Goal: Transaction & Acquisition: Purchase product/service

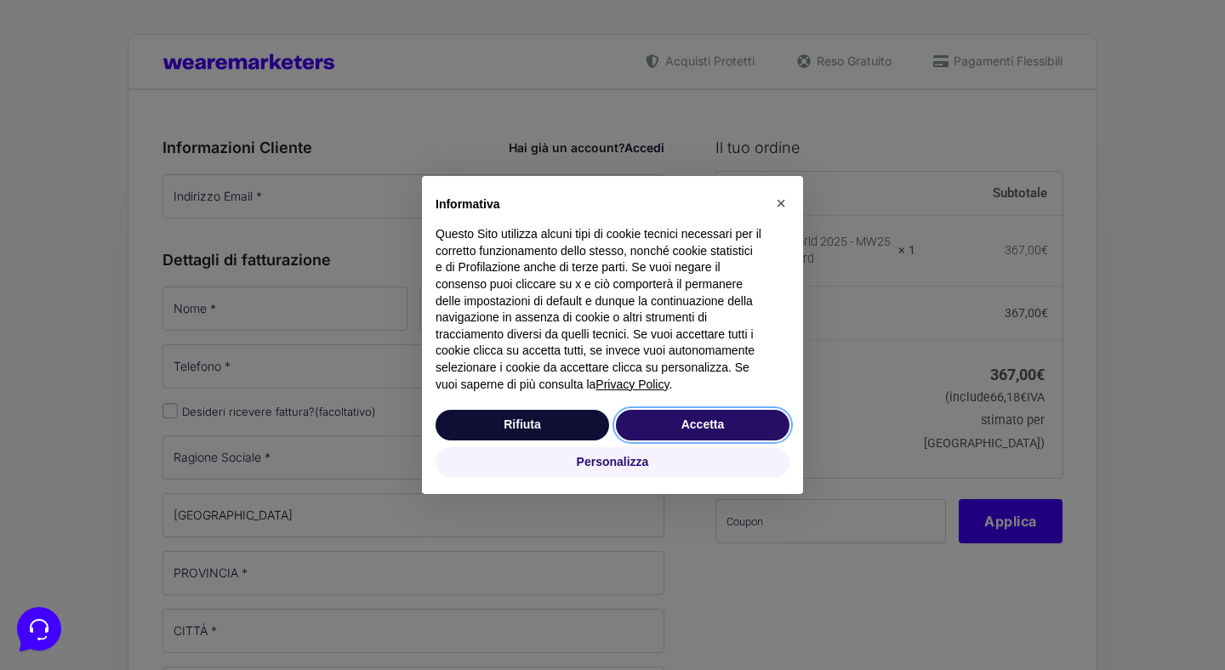
click at [680, 424] on button "Accetta" at bounding box center [703, 425] width 174 height 31
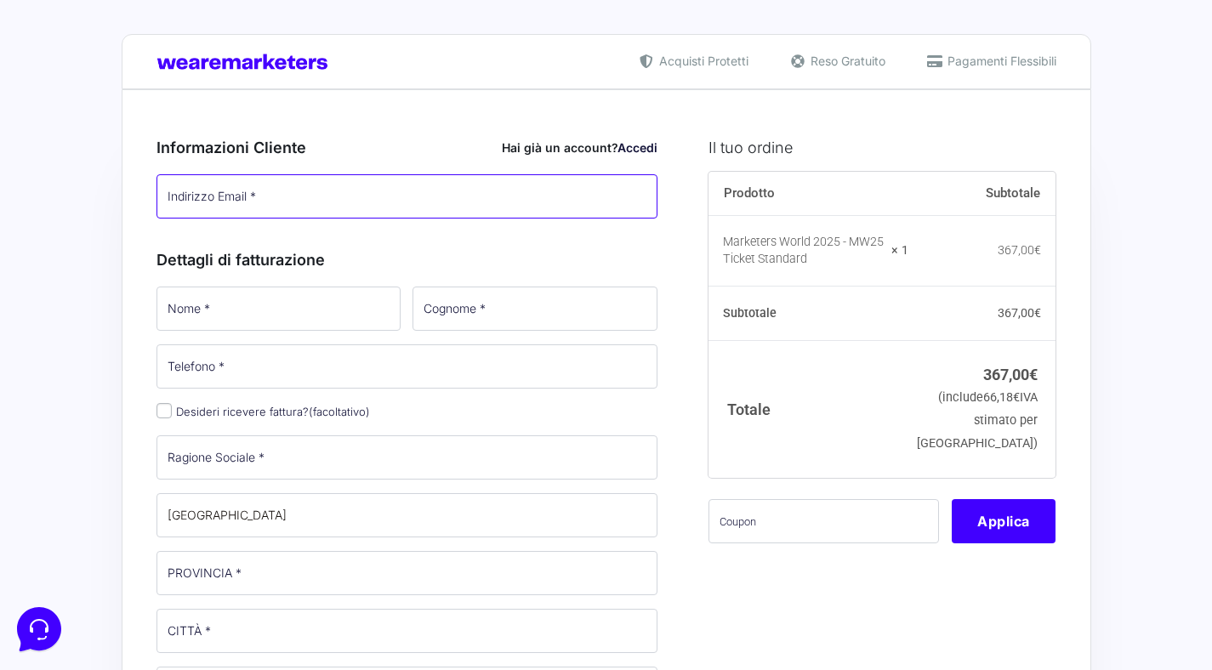
click at [276, 196] on input "Indirizzo Email *" at bounding box center [407, 196] width 502 height 44
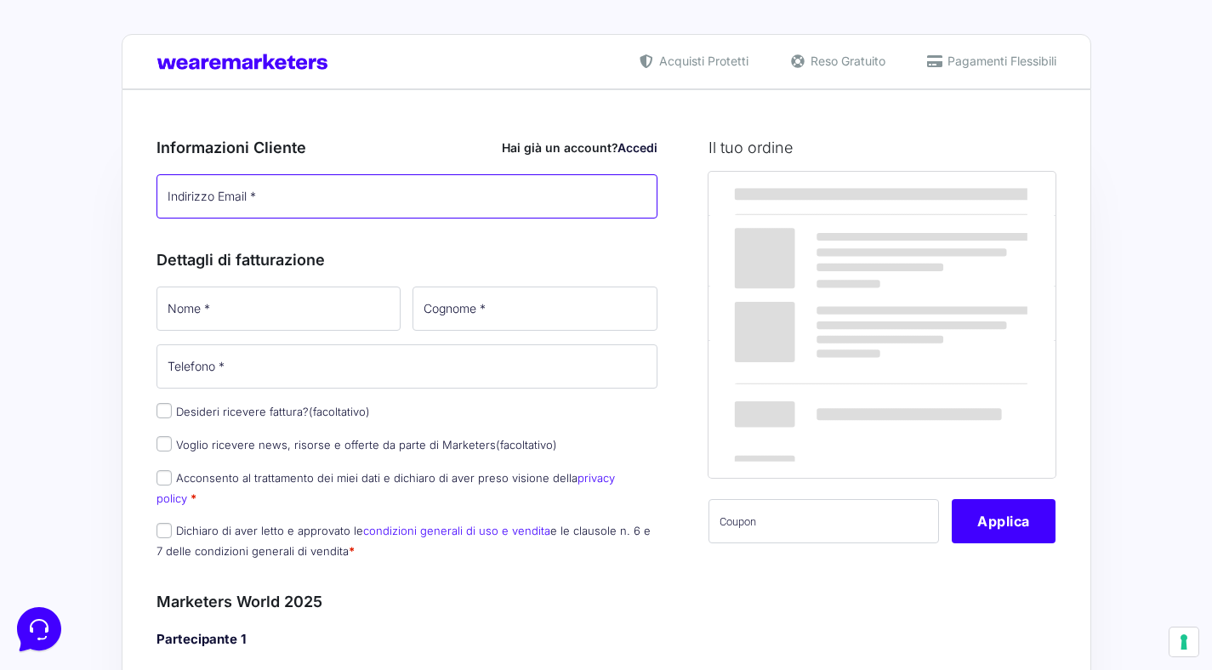
type input "[DOMAIN_NAME][EMAIL_ADDRESS][DOMAIN_NAME]"
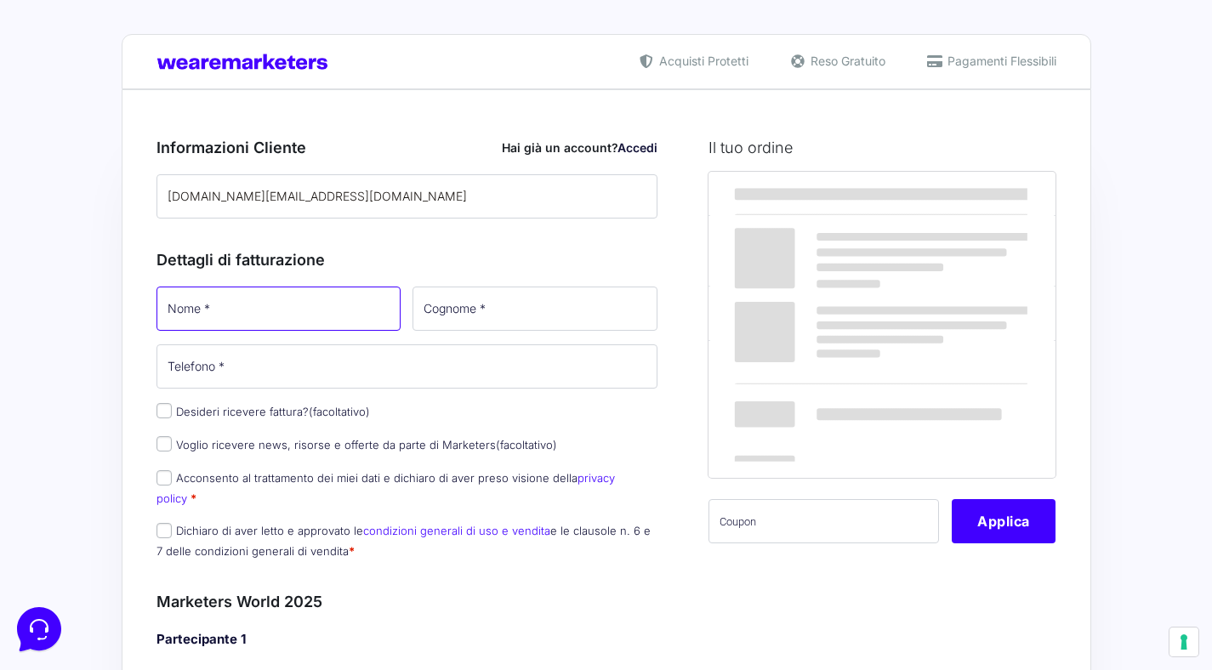
type input "[PERSON_NAME]"
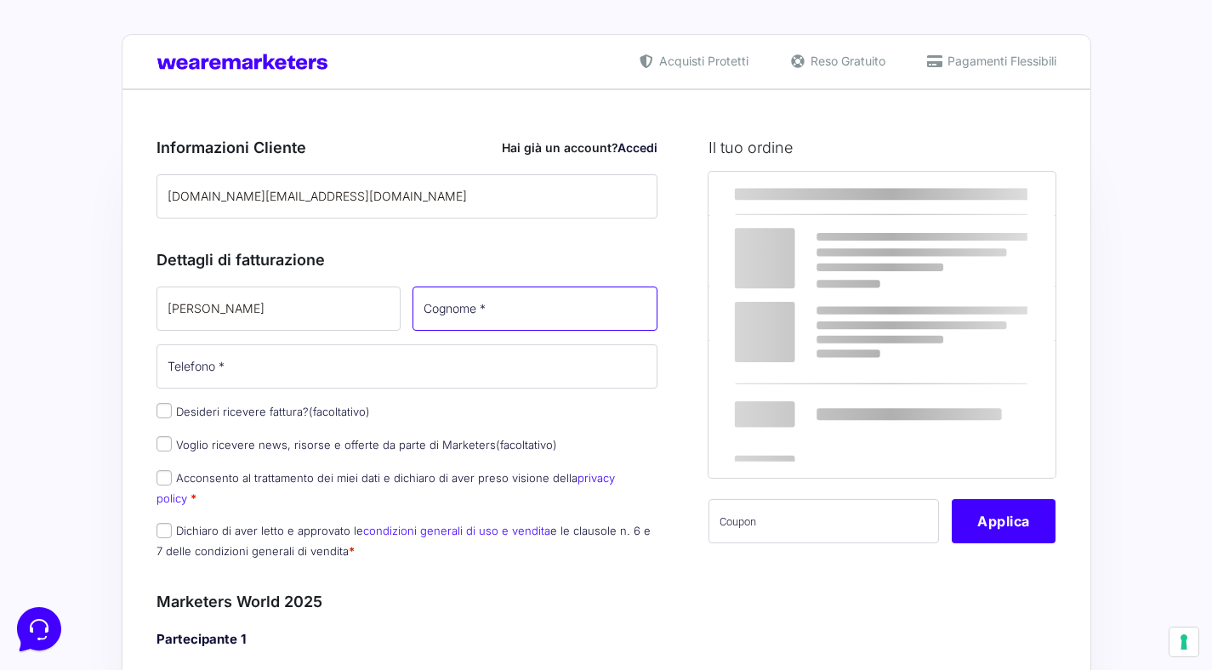
type input "Pinessi"
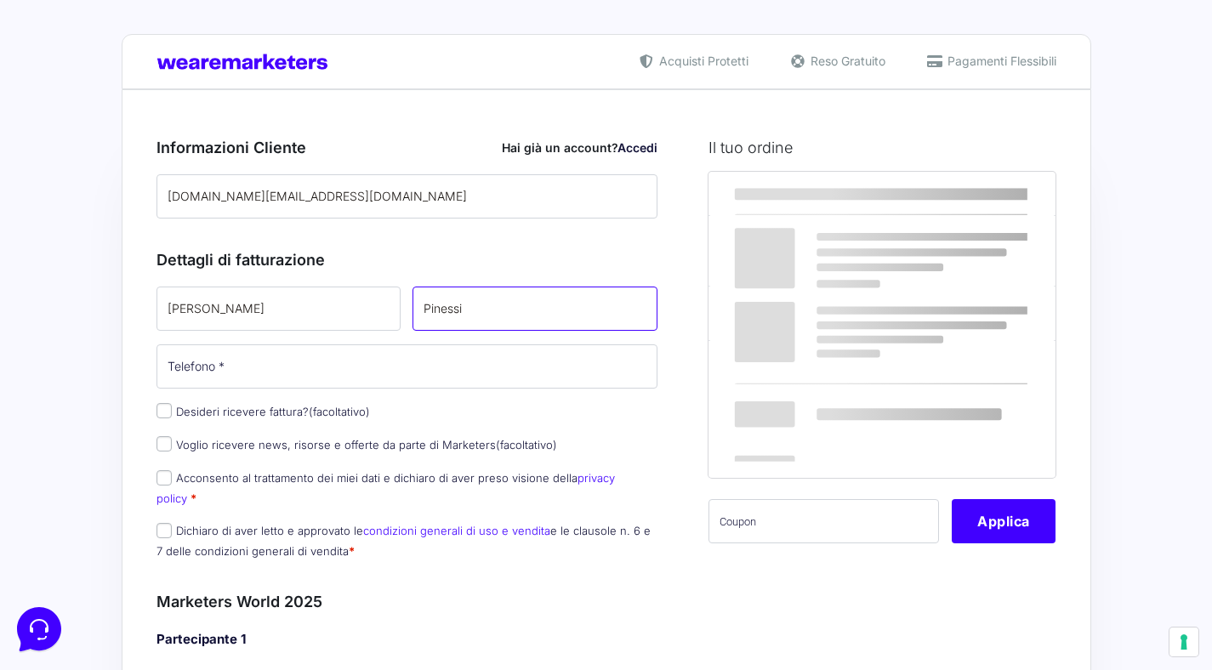
type input "[PHONE_NUMBER]"
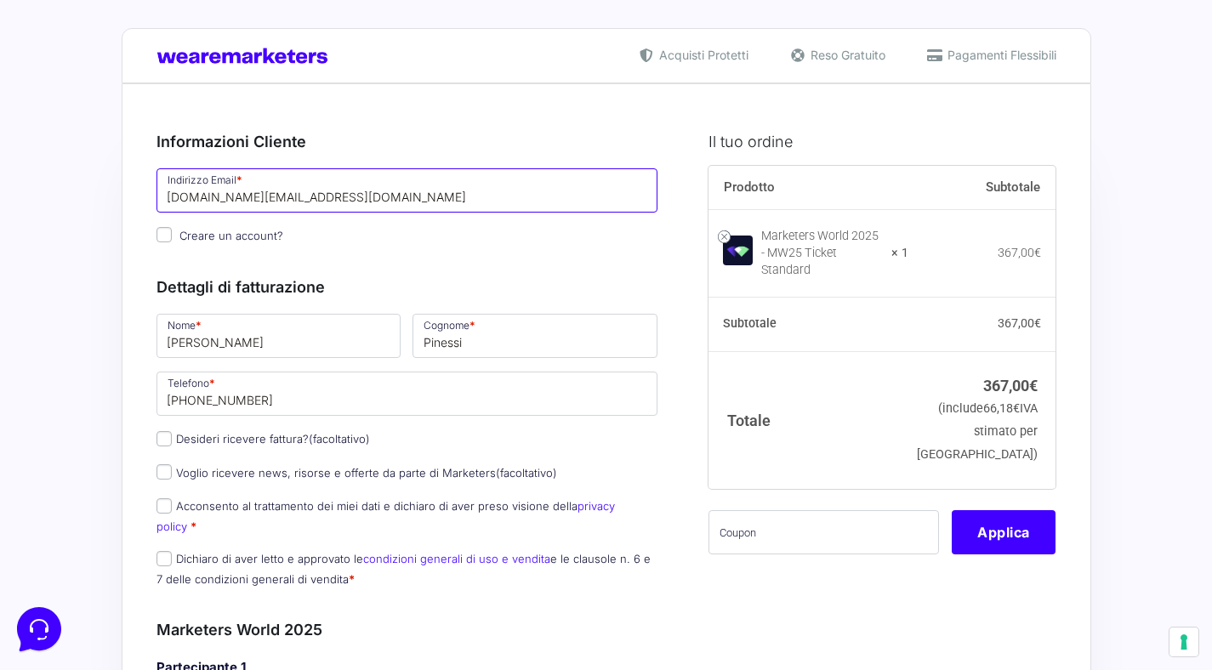
scroll to position [7, 0]
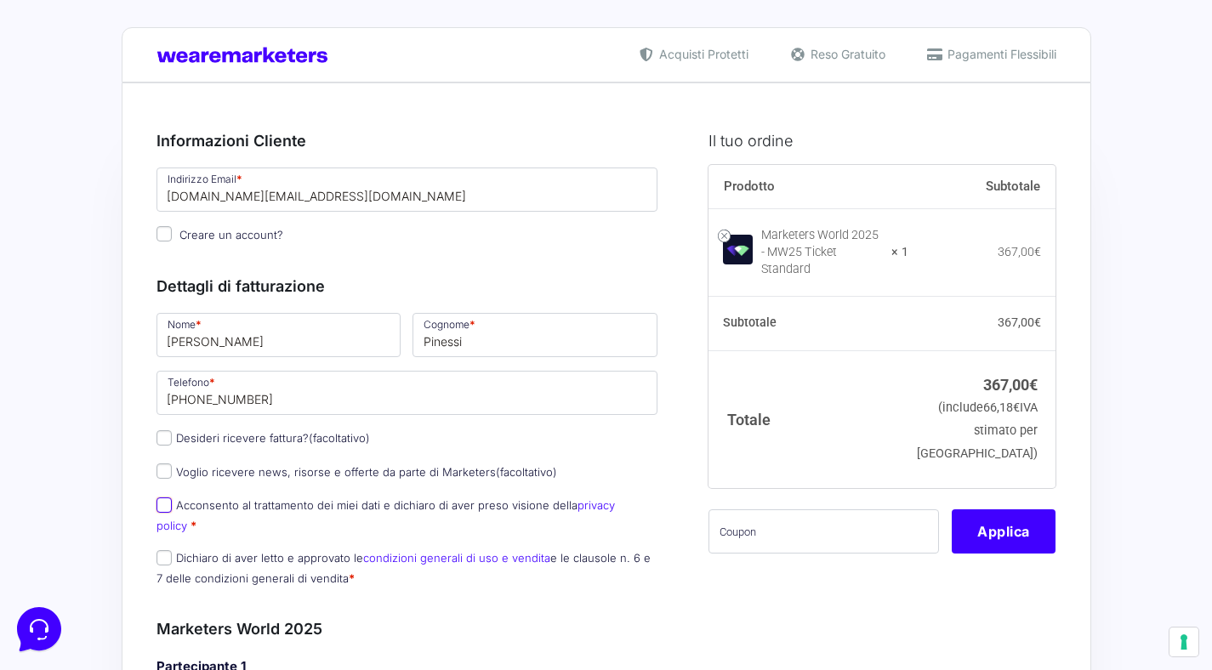
click at [165, 509] on input "Acconsento al trattamento dei miei dati e dichiaro di aver preso visione della …" at bounding box center [163, 505] width 15 height 15
checkbox input "true"
click at [168, 550] on input "Dichiaro di aver letto e approvato le condizioni generali di uso e vendita e le…" at bounding box center [163, 557] width 15 height 15
checkbox input "true"
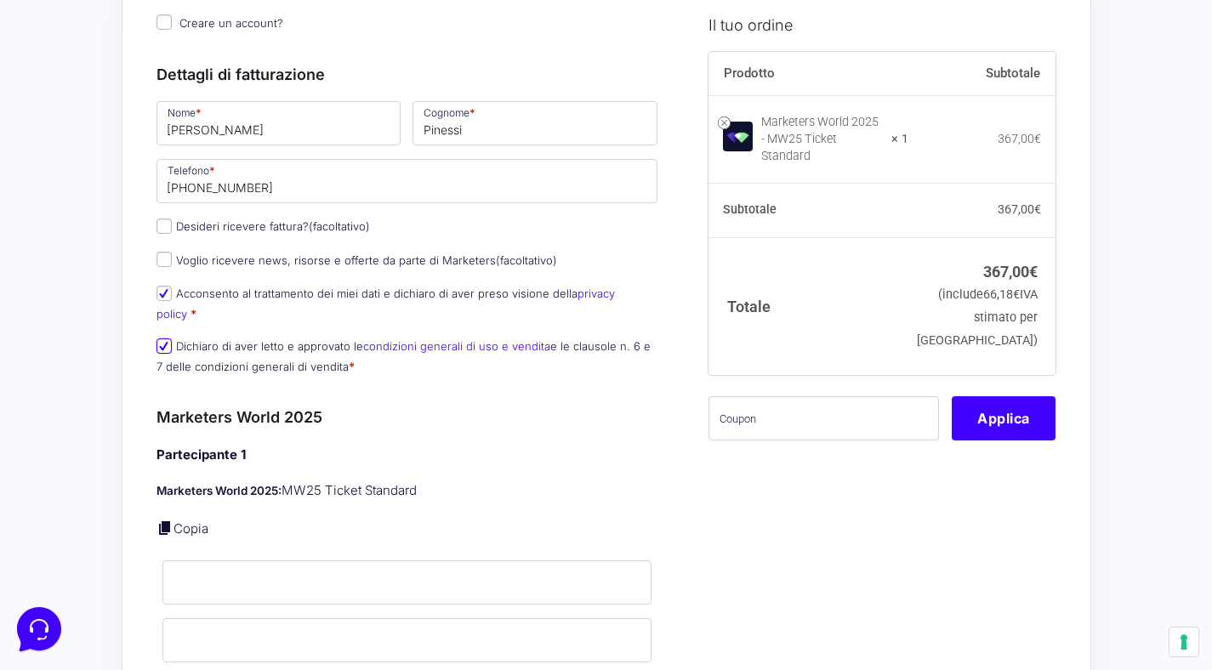
scroll to position [424, 0]
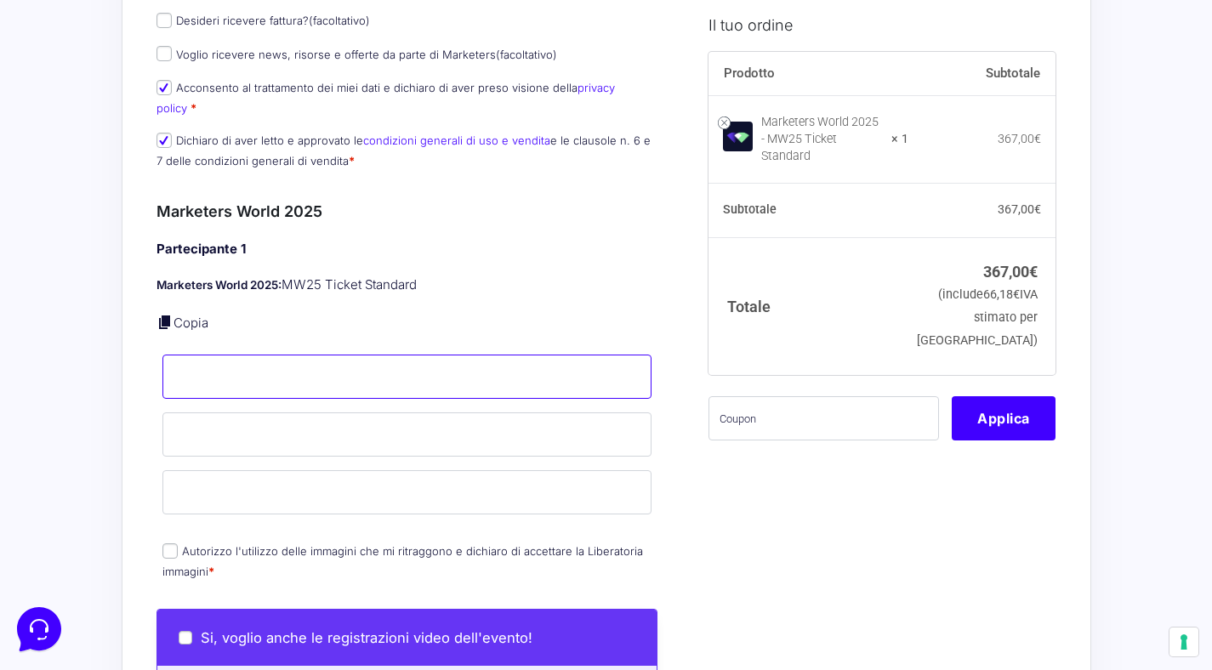
click at [380, 355] on input "Nome *" at bounding box center [407, 377] width 490 height 44
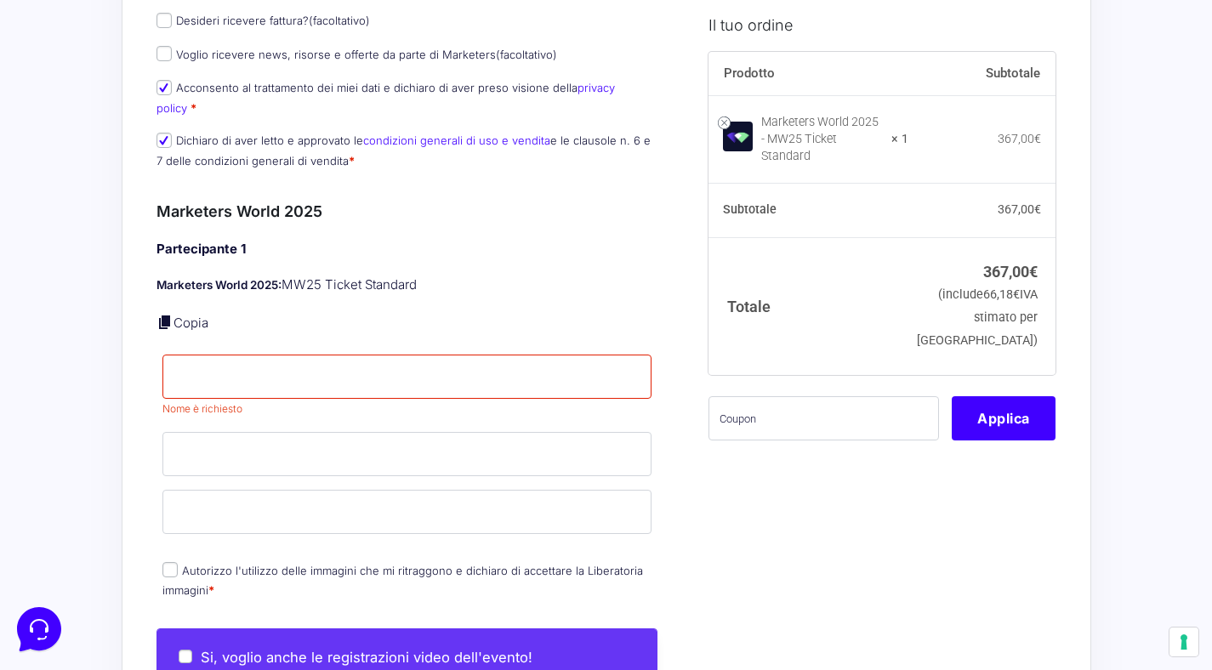
click at [371, 323] on div "Partecipante 1 Marketers World 2025: MW25 Ticket Standard Copia Nome * Nome è r…" at bounding box center [407, 421] width 502 height 363
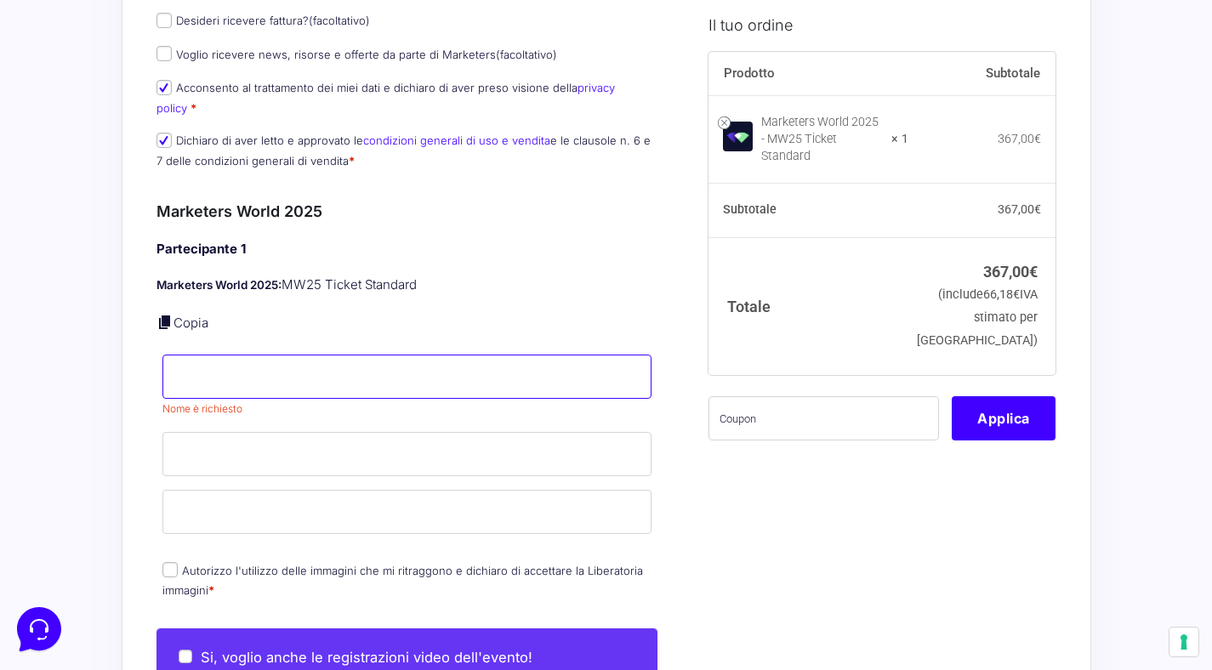
click at [346, 368] on input "Nome *" at bounding box center [407, 377] width 490 height 44
type input "Martin"
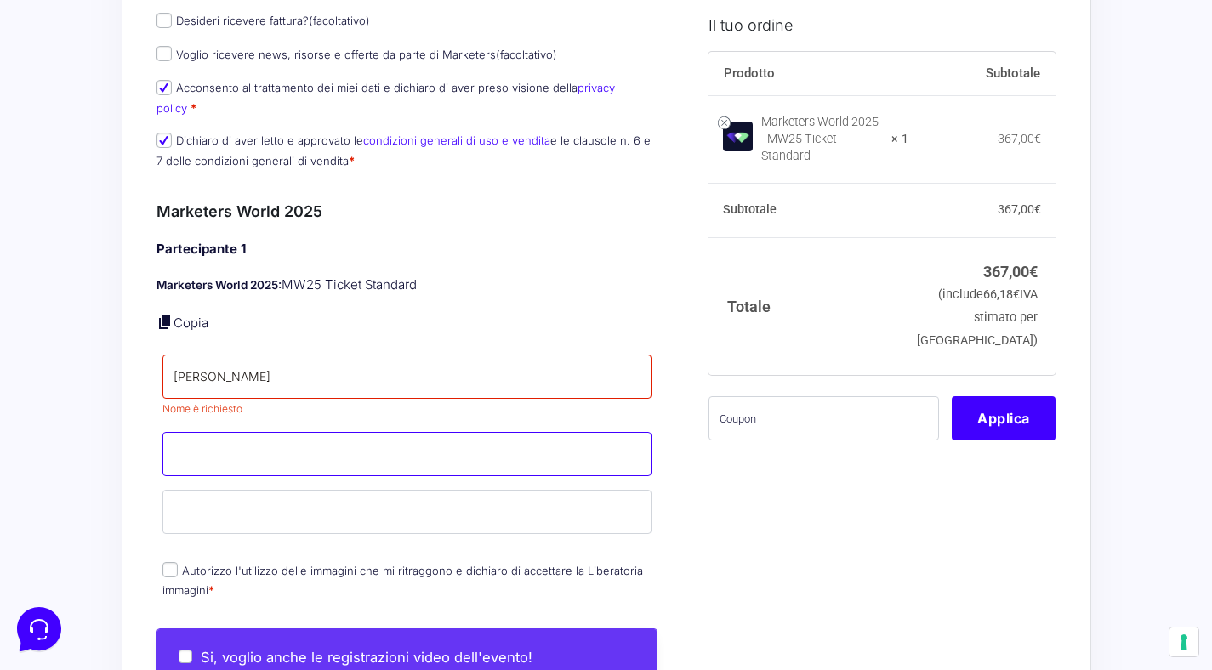
type input "Pinessi"
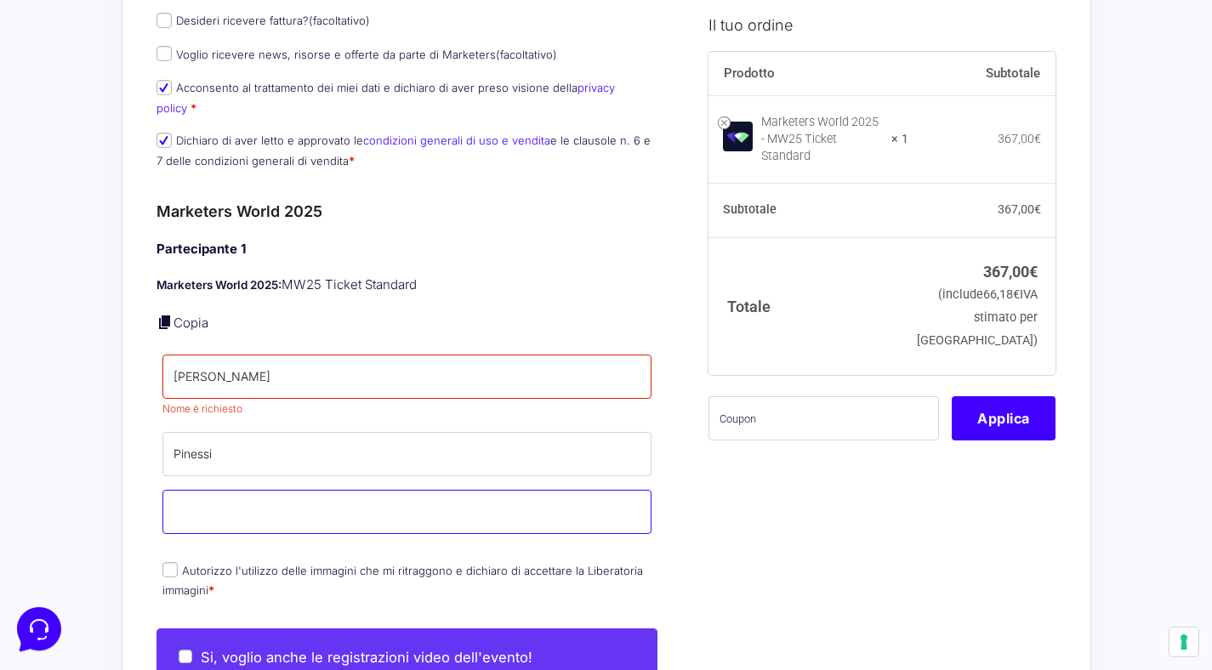
type input "[DOMAIN_NAME][EMAIL_ADDRESS][DOMAIN_NAME]"
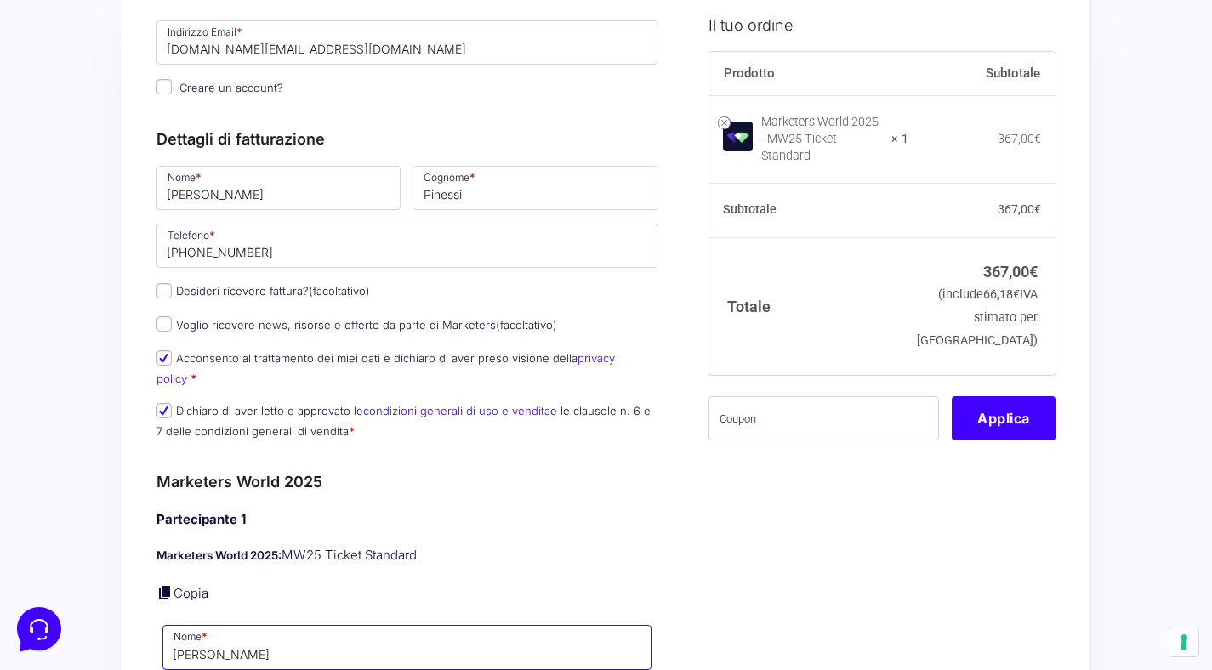
scroll to position [80, 0]
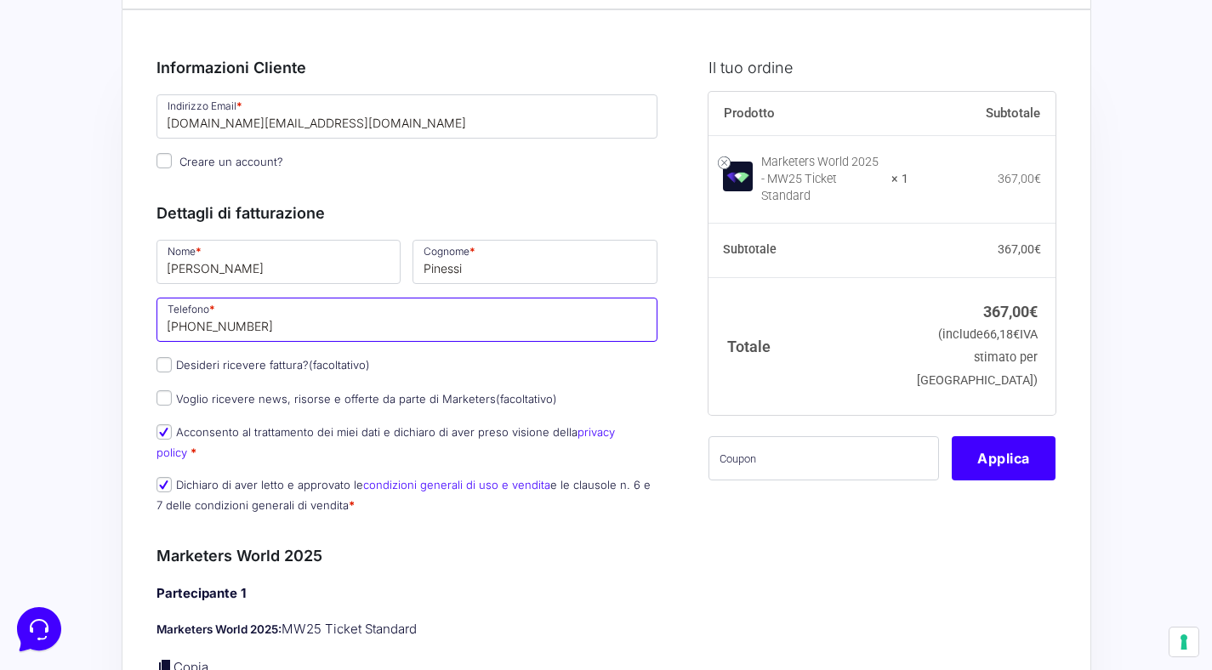
drag, startPoint x: 265, startPoint y: 327, endPoint x: 191, endPoint y: 327, distance: 73.1
click at [191, 327] on input "+39035920468" at bounding box center [407, 320] width 502 height 44
type input "[PHONE_NUMBER]"
click at [806, 442] on input "text" at bounding box center [823, 458] width 230 height 44
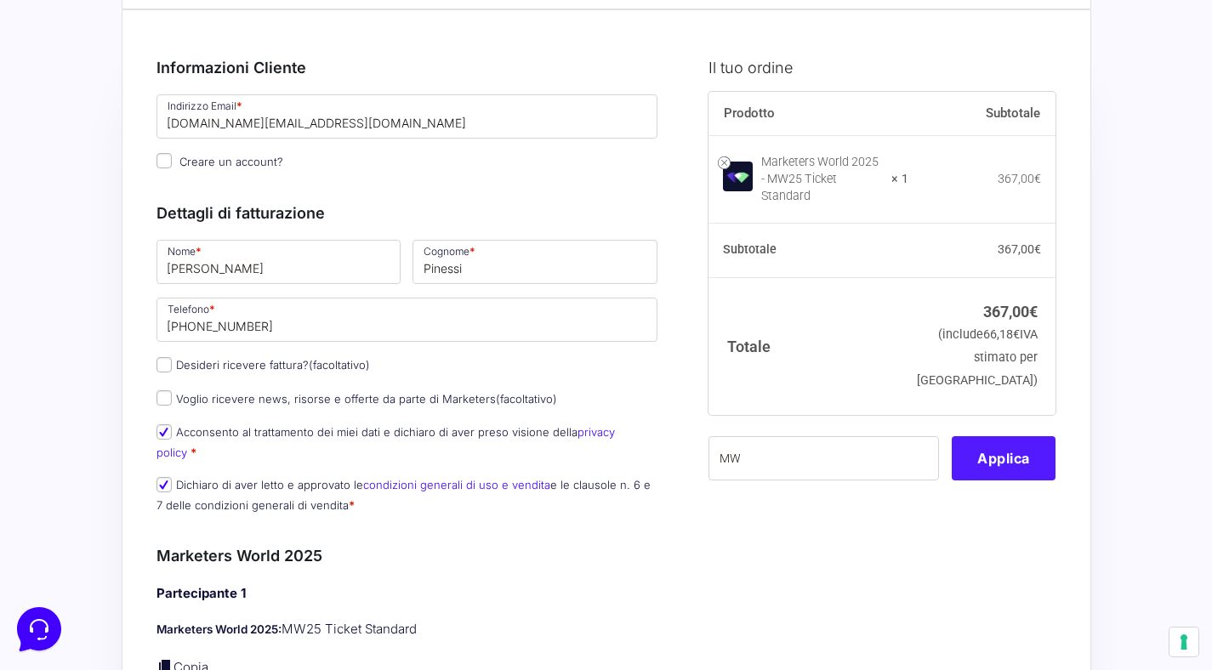
click at [1027, 448] on button "Applica" at bounding box center [1004, 458] width 104 height 44
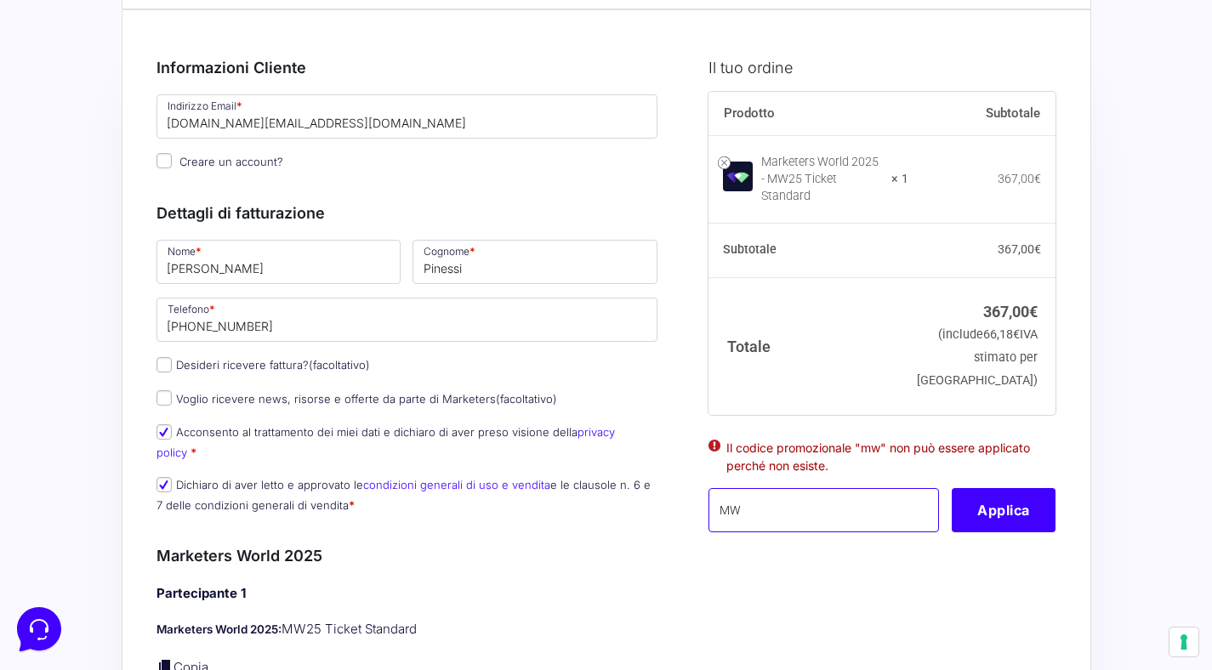
click at [847, 494] on input "MW" at bounding box center [823, 510] width 230 height 44
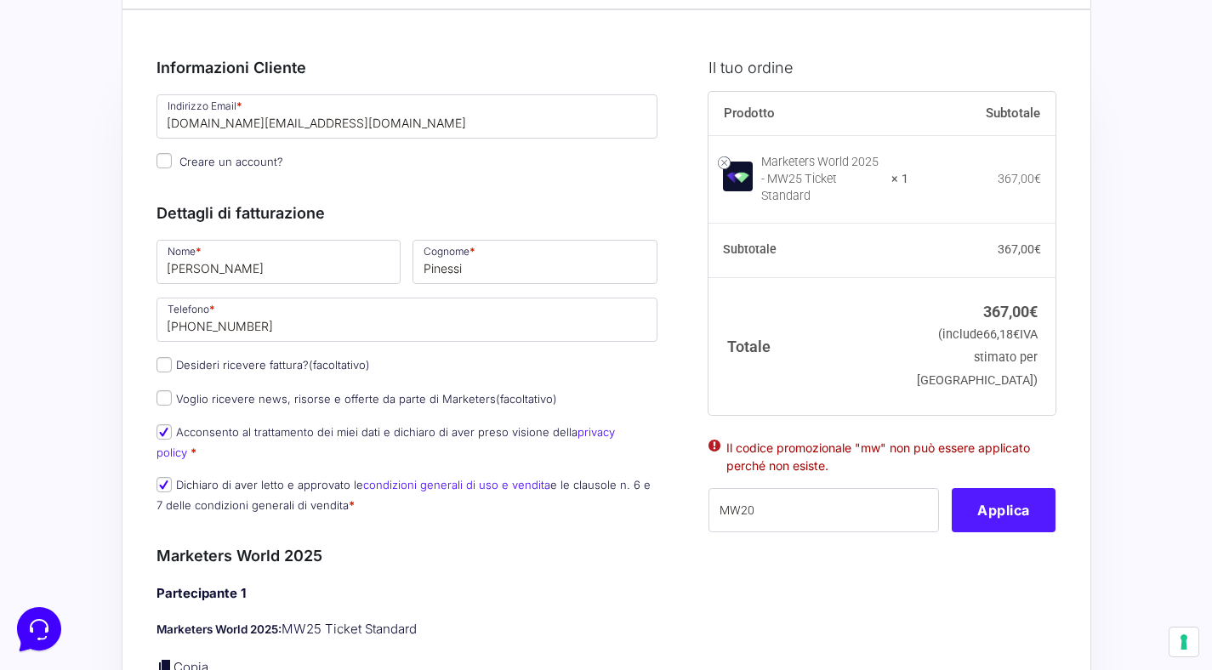
click at [967, 498] on button "Applica" at bounding box center [1004, 510] width 104 height 44
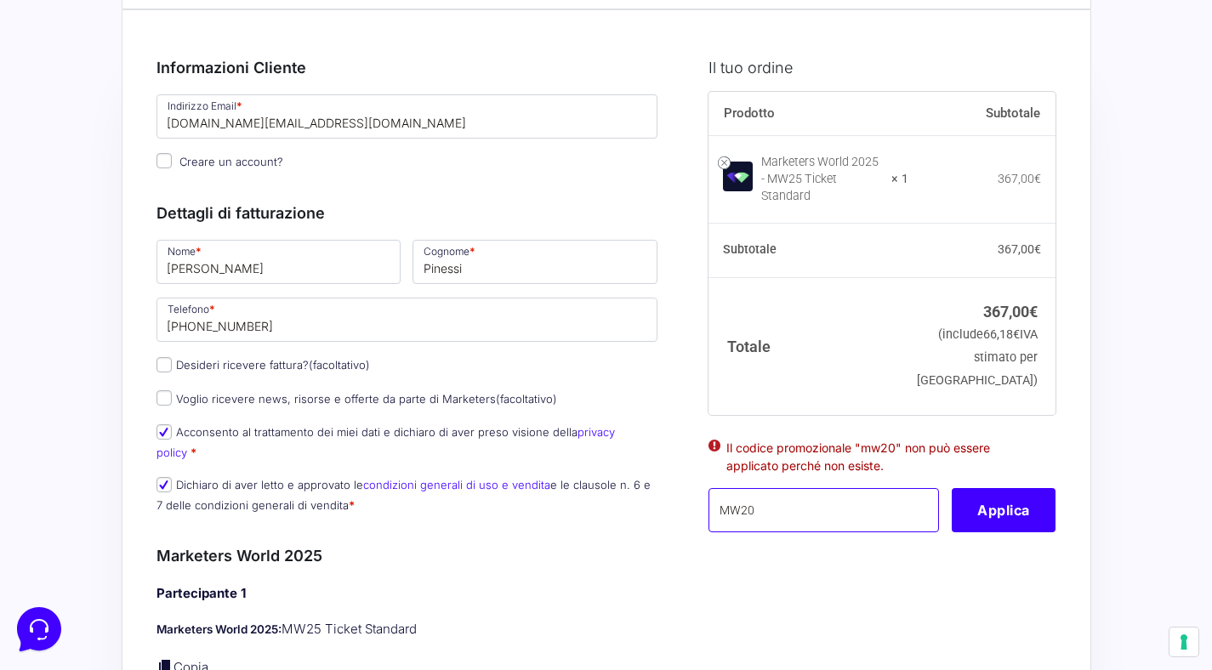
click at [815, 511] on input "MW20" at bounding box center [823, 510] width 230 height 44
click at [1006, 493] on button "Applica" at bounding box center [1004, 510] width 104 height 44
click at [741, 494] on input "MW25" at bounding box center [823, 510] width 230 height 44
click at [742, 496] on input "MW25" at bounding box center [823, 510] width 230 height 44
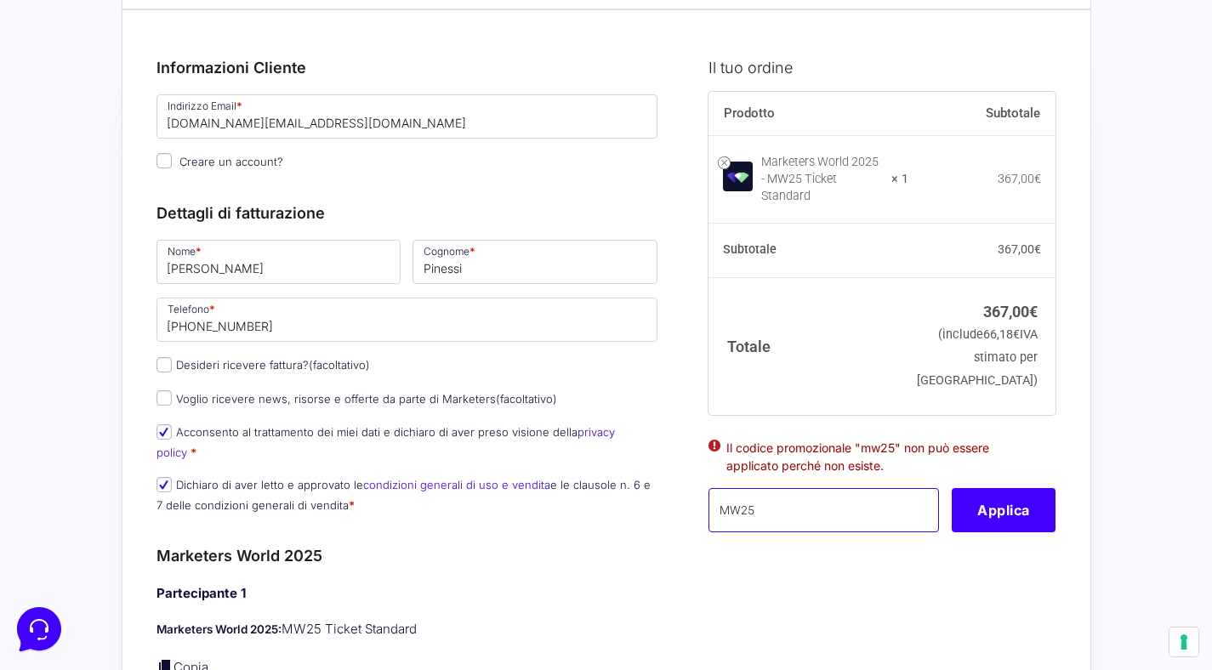
click at [764, 501] on input "MW25" at bounding box center [823, 510] width 230 height 44
click at [953, 509] on button "Applica" at bounding box center [1004, 510] width 104 height 44
click at [741, 498] on input "MW10" at bounding box center [823, 510] width 230 height 44
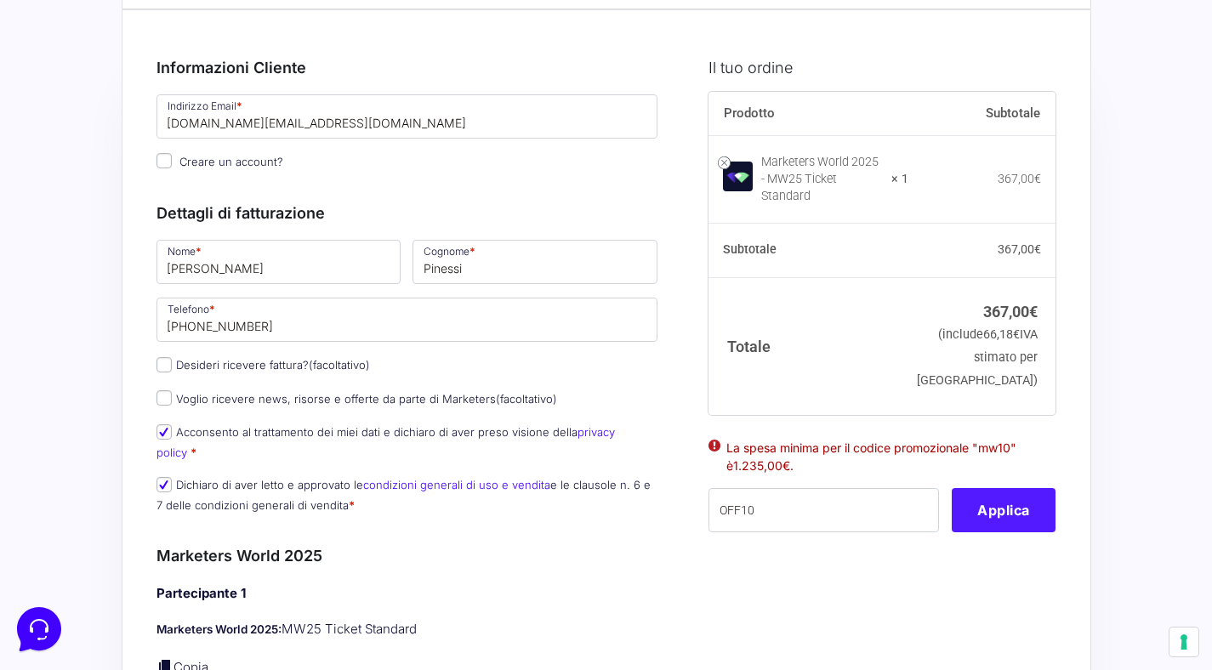
click at [999, 503] on button "Applica" at bounding box center [1004, 510] width 104 height 44
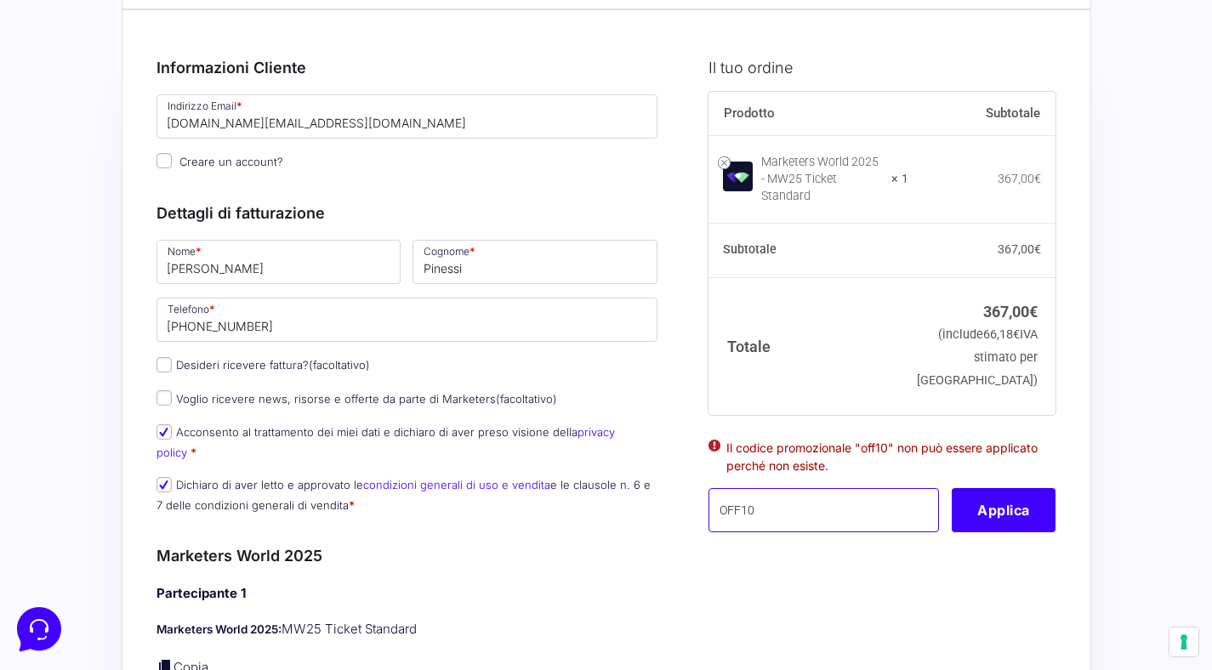
drag, startPoint x: 771, startPoint y: 504, endPoint x: 675, endPoint y: 504, distance: 96.1
click at [1045, 501] on button "Applica" at bounding box center [1004, 510] width 104 height 44
click at [765, 500] on input "MW10" at bounding box center [823, 510] width 230 height 44
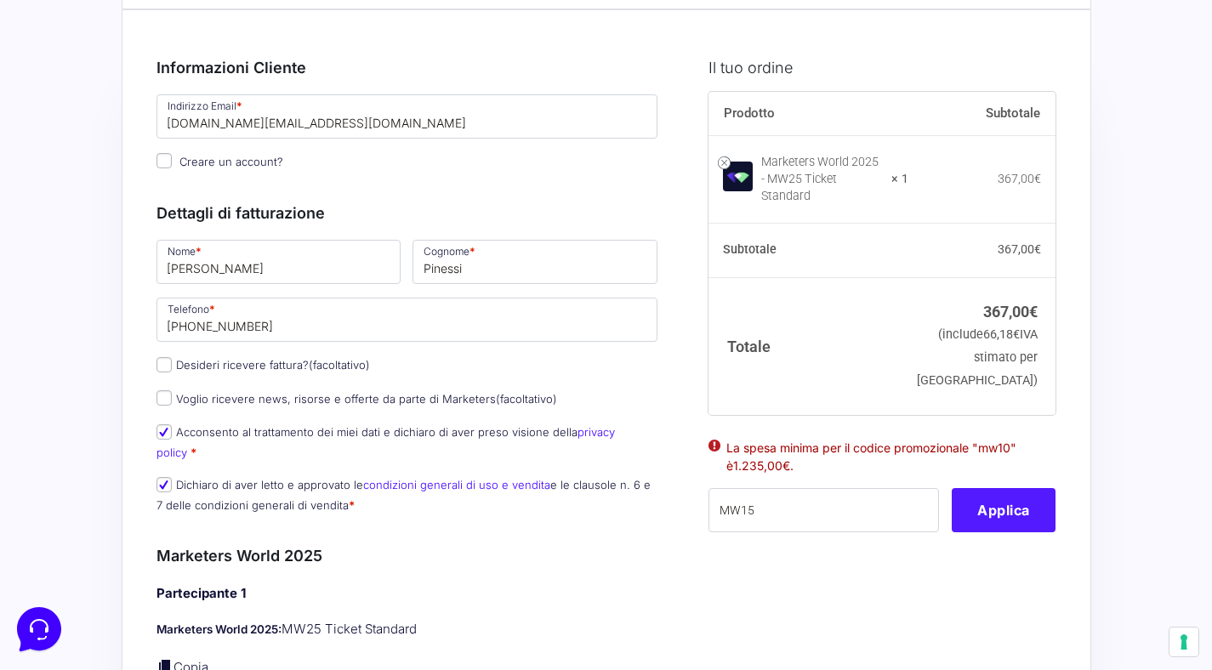
click at [1016, 498] on button "Applica" at bounding box center [1004, 510] width 104 height 44
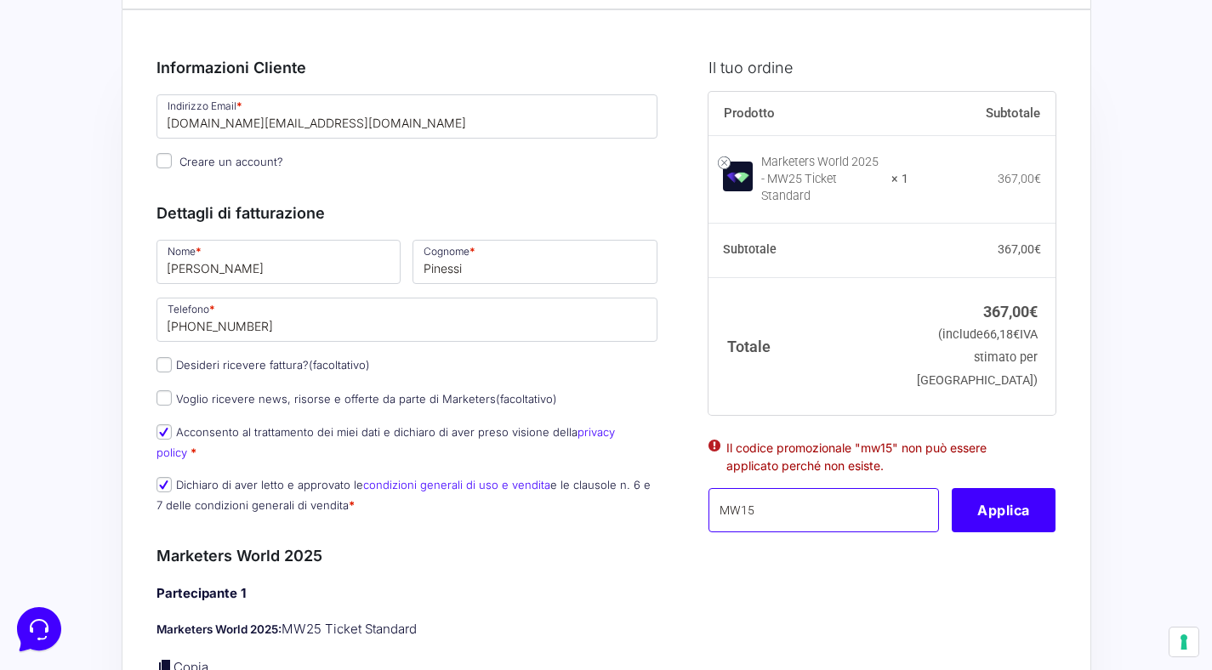
click at [765, 492] on input "MW15" at bounding box center [823, 510] width 230 height 44
click at [1002, 498] on button "Applica" at bounding box center [1004, 510] width 104 height 44
click at [841, 500] on input "MW5" at bounding box center [823, 510] width 230 height 44
type input "MW10"
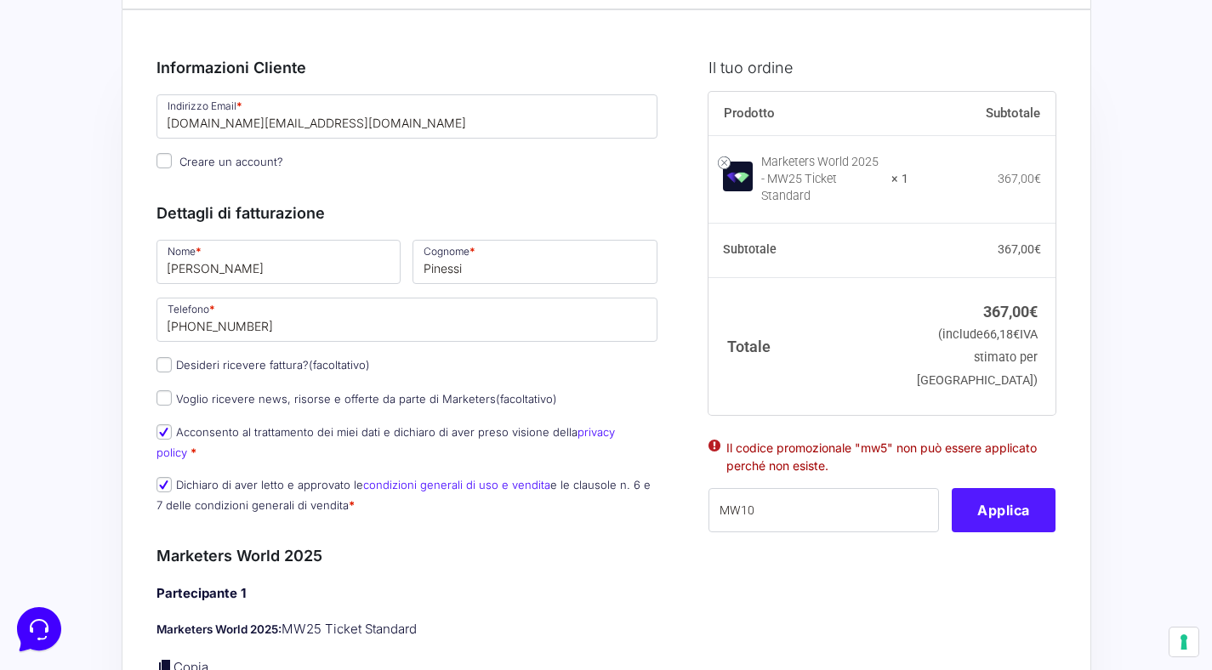
click at [1034, 503] on button "Applica" at bounding box center [1004, 510] width 104 height 44
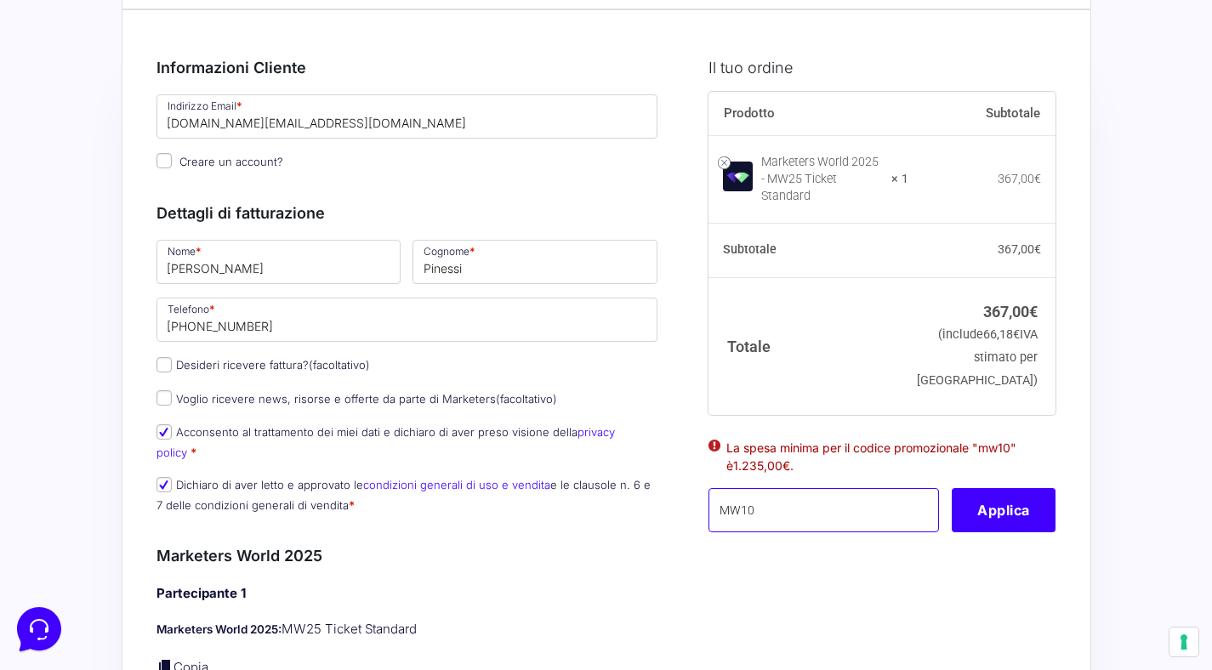
click at [752, 511] on input "MW10" at bounding box center [823, 510] width 230 height 44
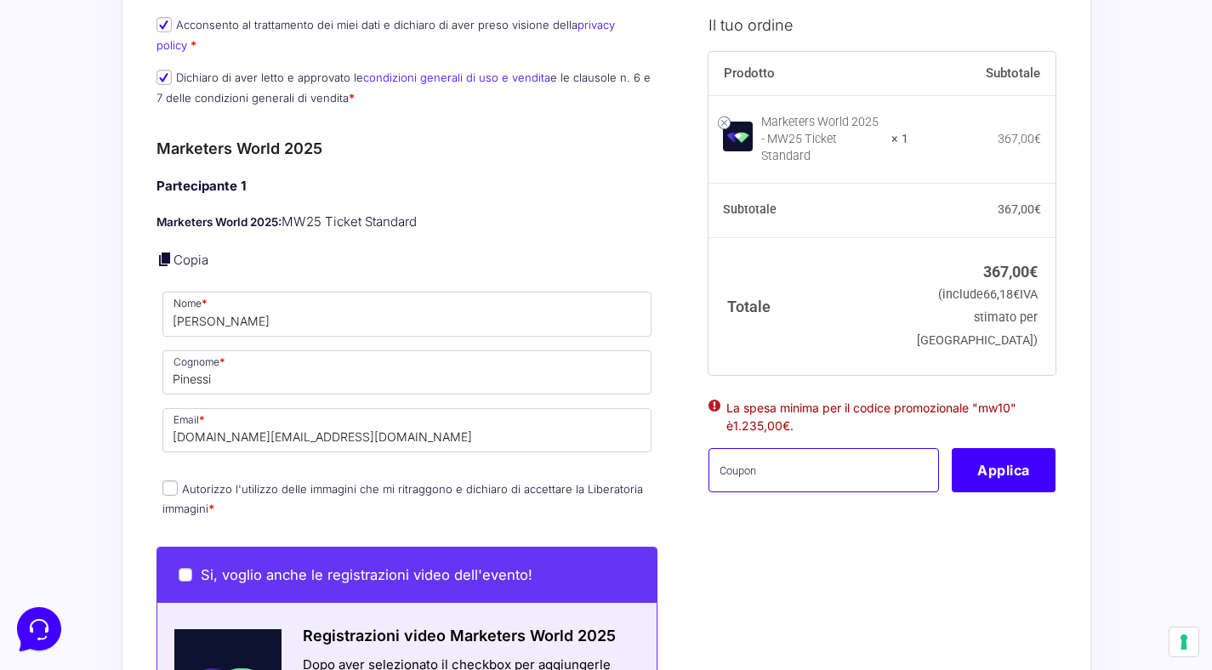
scroll to position [491, 0]
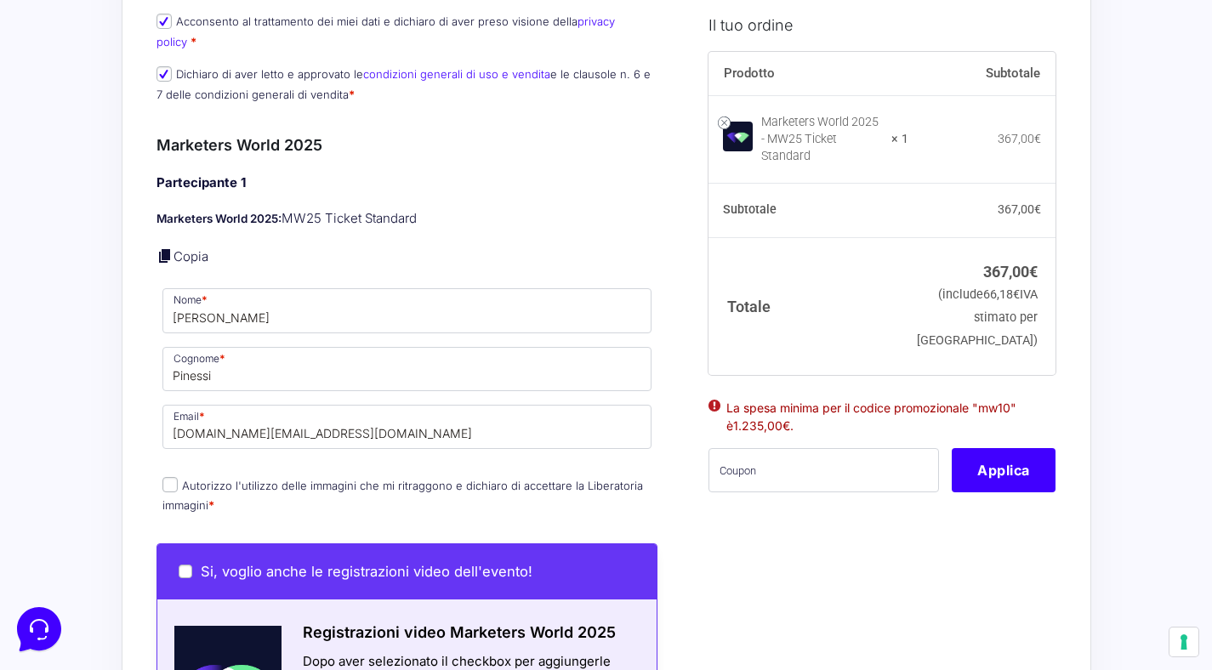
click at [172, 477] on input "Autorizzo l'utilizzo delle immagini che mi ritraggono e dichiaro di accettare l…" at bounding box center [169, 484] width 15 height 15
checkbox input "true"
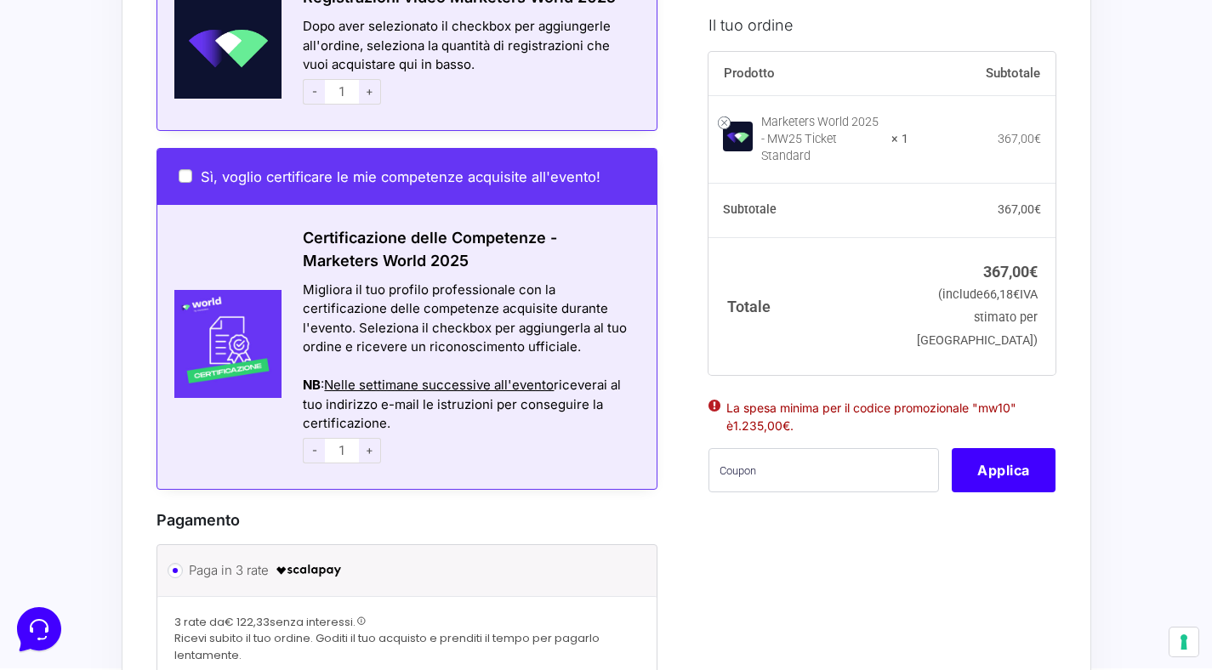
scroll to position [1130, 0]
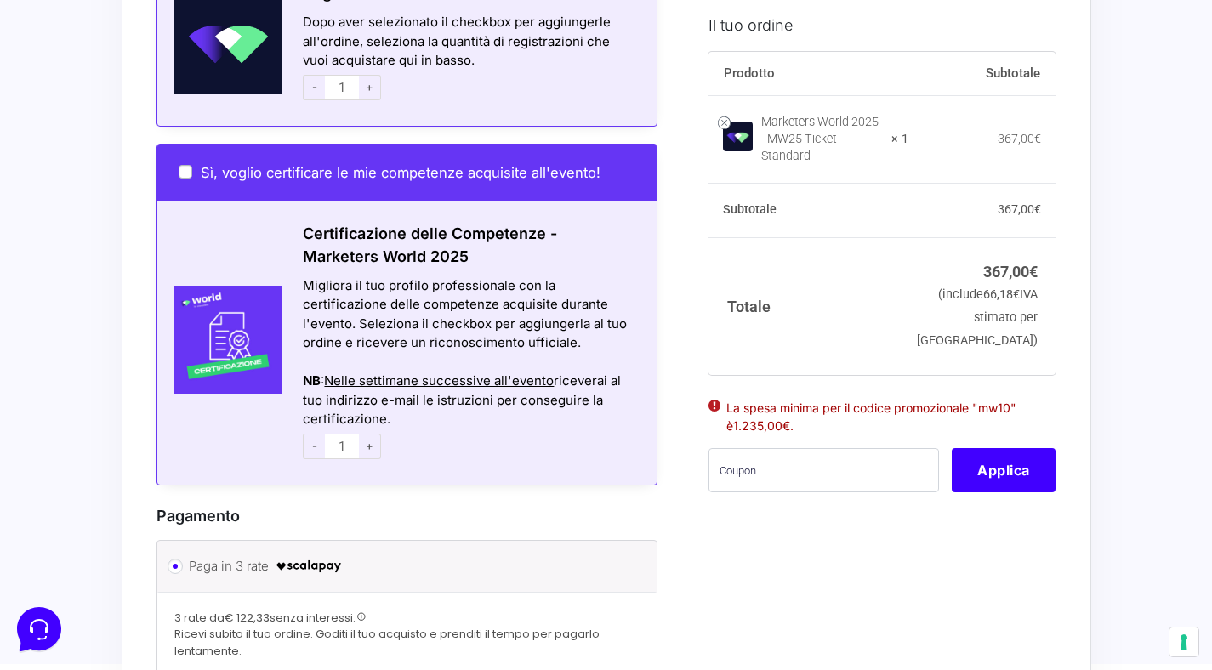
click at [191, 164] on label "Sì, voglio certificare le mie competenze acquisite all'evento!" at bounding box center [390, 172] width 422 height 17
click at [191, 165] on input "Sì, voglio certificare le mie competenze acquisite all'evento!" at bounding box center [186, 172] width 14 height 14
checkbox input "true"
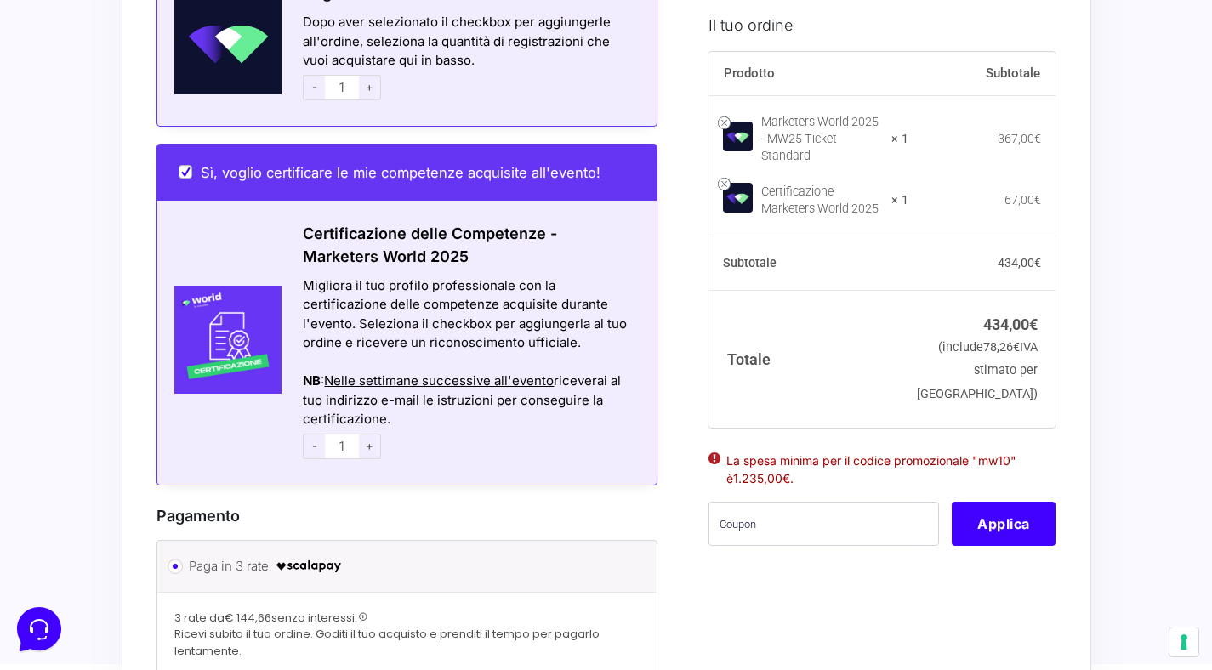
click at [191, 164] on label "Sì, voglio certificare le mie competenze acquisite all'evento!" at bounding box center [390, 172] width 422 height 17
click at [191, 165] on input "Sì, voglio certificare le mie competenze acquisite all'evento!" at bounding box center [186, 172] width 14 height 14
checkbox input "false"
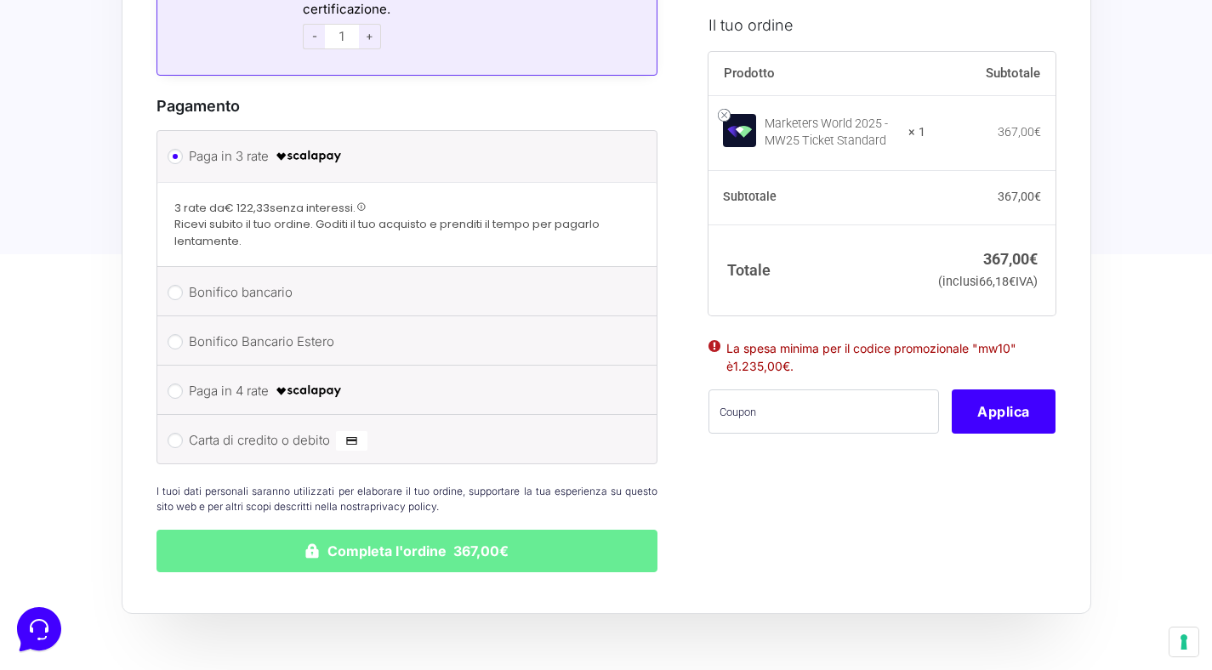
scroll to position [1545, 0]
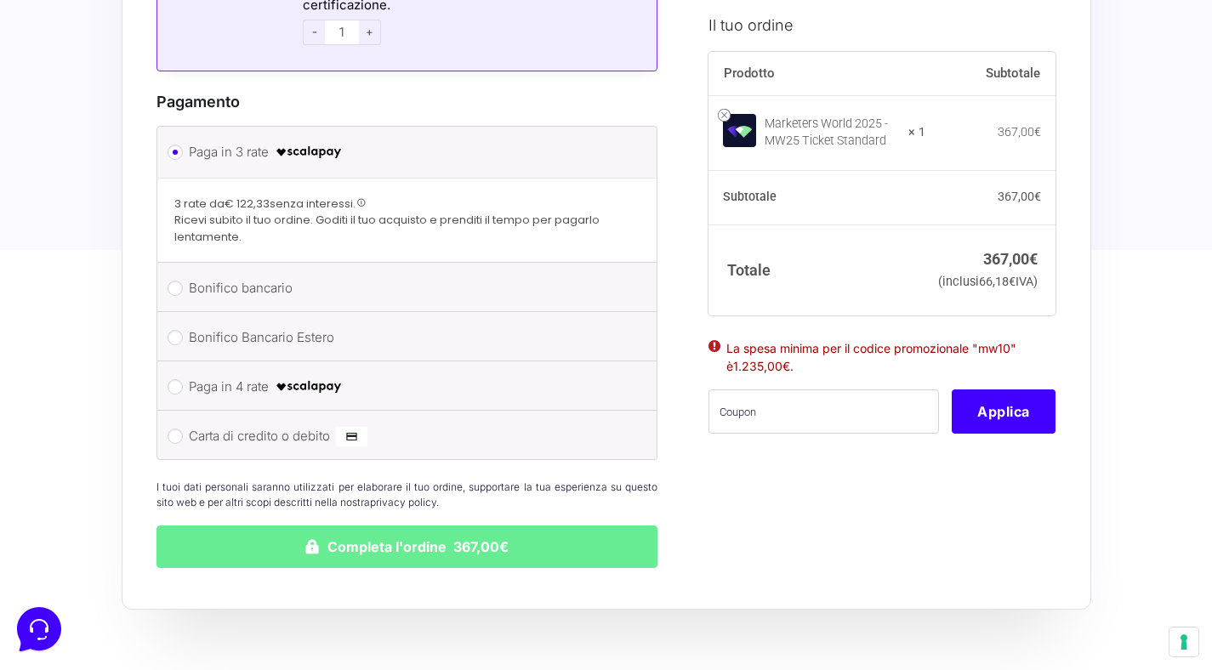
click at [181, 411] on li "Carta di credito o debito Ricorda informazioni di pagamento per gli ordini futu…" at bounding box center [407, 435] width 500 height 48
click at [177, 429] on input "Carta di credito o debito" at bounding box center [175, 436] width 15 height 15
radio input "true"
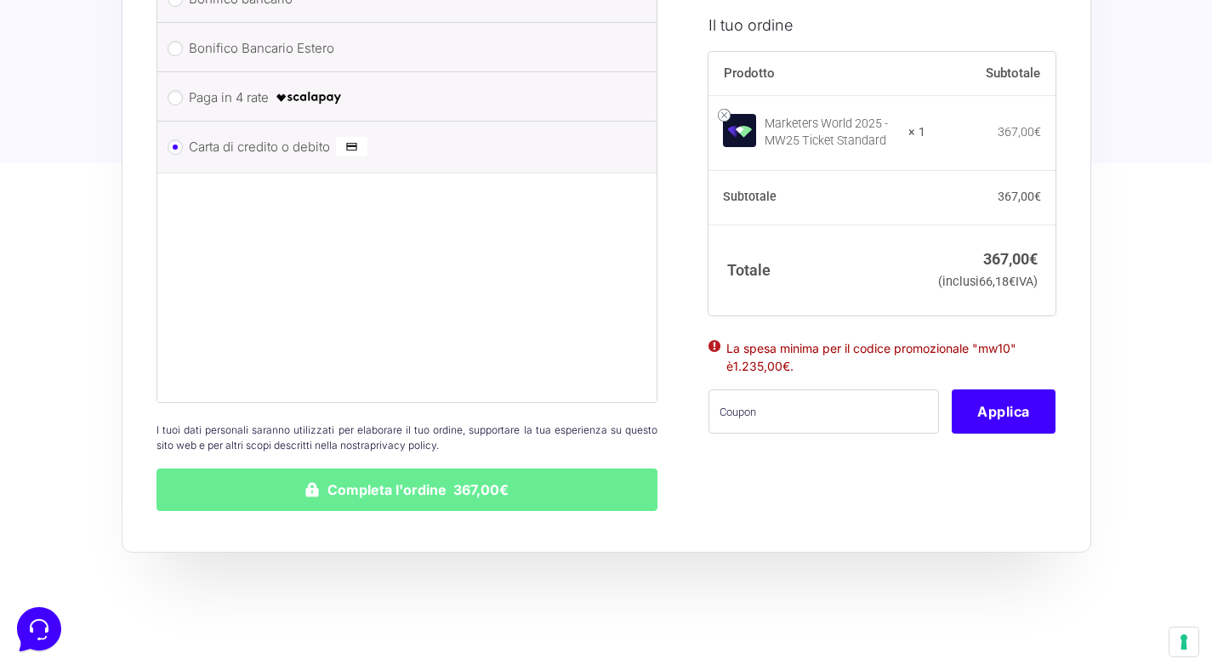
scroll to position [1810, 0]
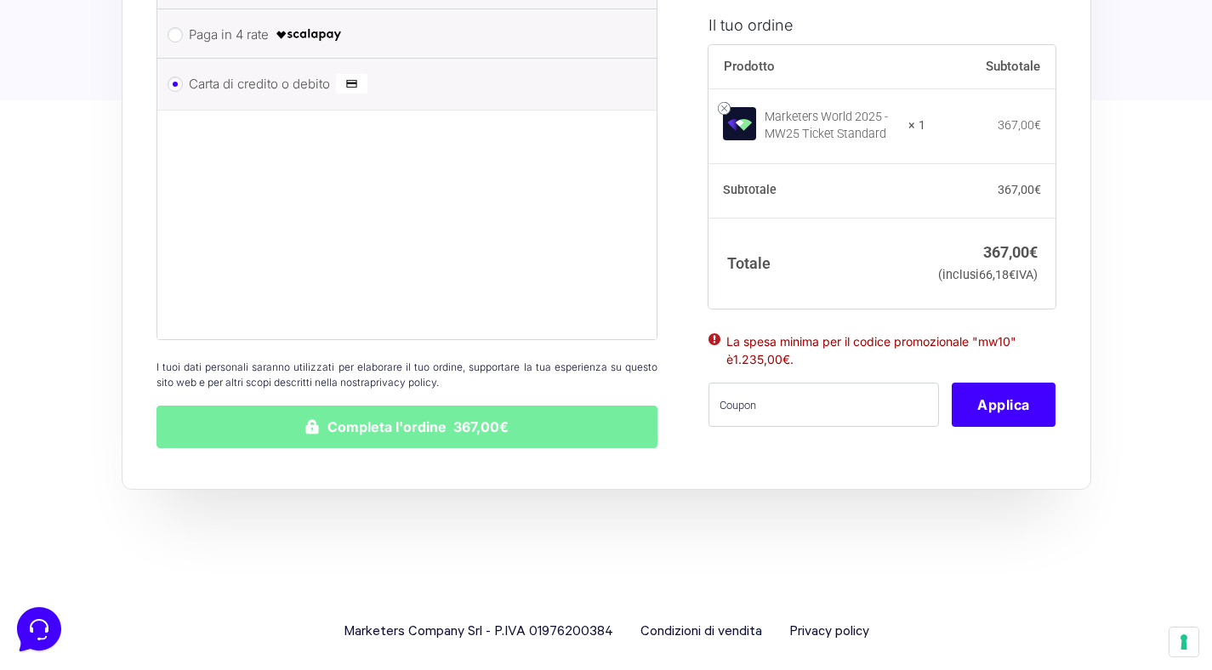
click at [379, 416] on button "Completa l'ordine 367,00€" at bounding box center [407, 427] width 502 height 43
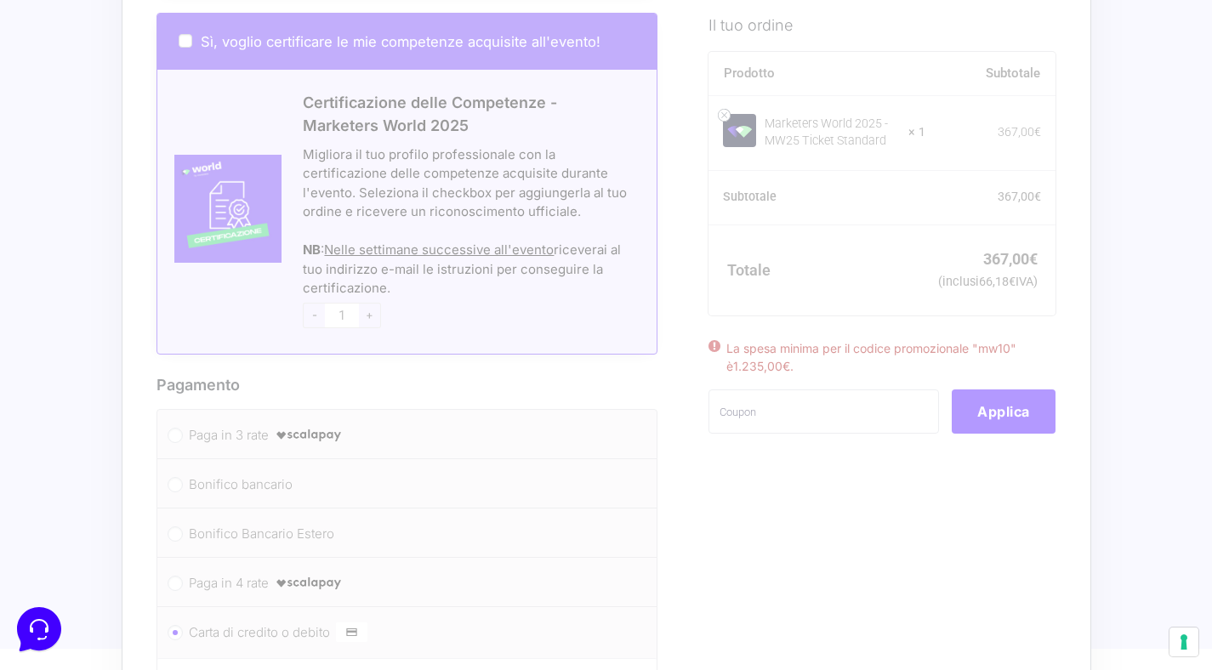
scroll to position [1196, 0]
